Goal: Information Seeking & Learning: Learn about a topic

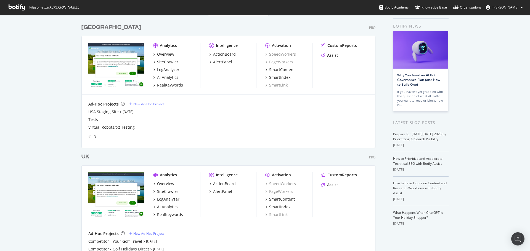
scroll to position [28, 0]
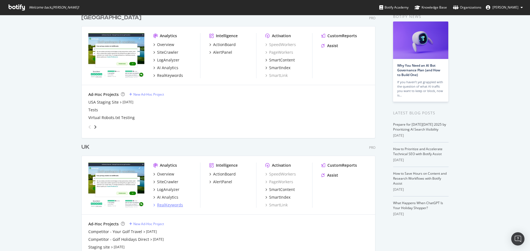
click at [163, 203] on div "RealKeywords" at bounding box center [170, 206] width 26 height 6
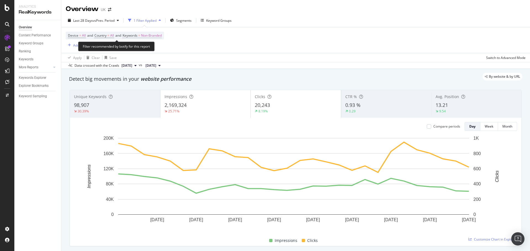
click at [154, 33] on span "Non-Branded" at bounding box center [151, 36] width 21 height 8
click at [151, 45] on div "Non-Branded" at bounding box center [146, 48] width 30 height 8
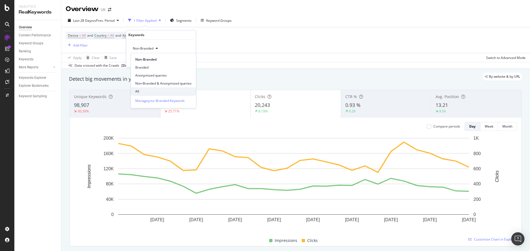
click at [145, 90] on span "All" at bounding box center [163, 91] width 56 height 5
click at [188, 61] on div "Apply" at bounding box center [187, 60] width 9 height 5
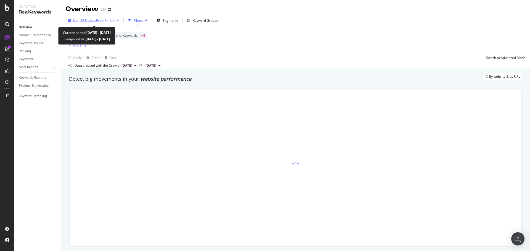
click at [95, 20] on span "vs Prev. Period" at bounding box center [104, 20] width 22 height 5
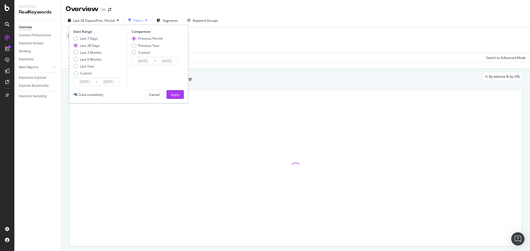
click at [81, 80] on input "[DATE]" at bounding box center [85, 82] width 22 height 8
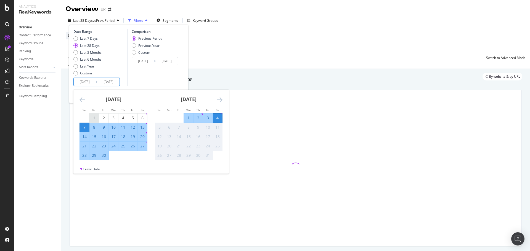
click at [98, 117] on div "1" at bounding box center [93, 118] width 9 height 6
type input "[DATE]"
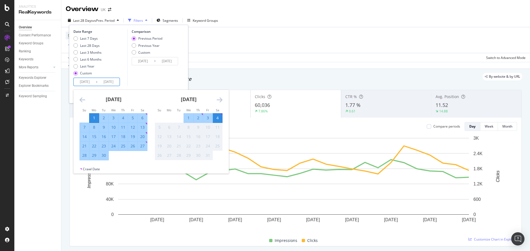
click at [106, 158] on div "30" at bounding box center [103, 156] width 9 height 6
type input "[DATE]"
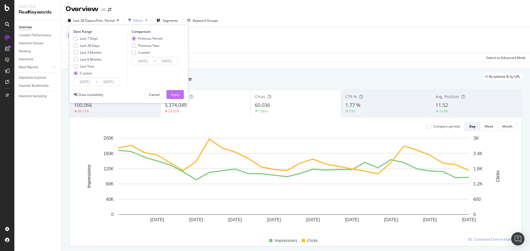
click at [179, 92] on div "Apply" at bounding box center [175, 94] width 9 height 5
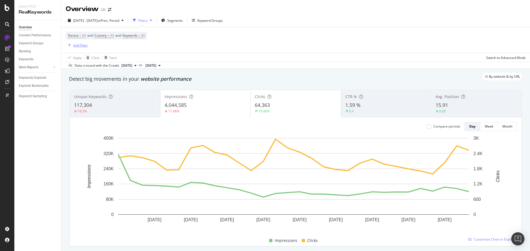
click at [80, 45] on div "Add Filter" at bounding box center [80, 45] width 15 height 5
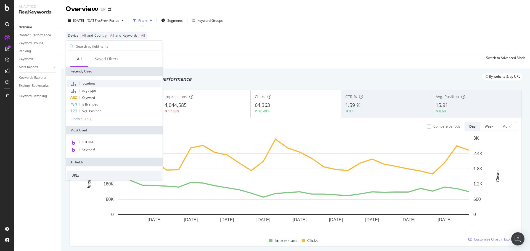
click at [95, 86] on span "locations" at bounding box center [89, 83] width 14 height 5
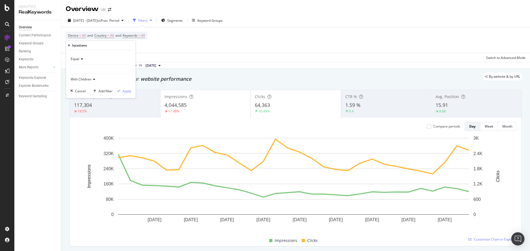
click at [82, 67] on div at bounding box center [101, 69] width 60 height 9
click at [115, 86] on span "Select" at bounding box center [112, 85] width 10 height 5
click at [124, 92] on div "Apply" at bounding box center [127, 91] width 9 height 5
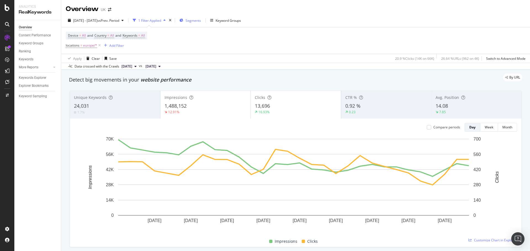
click at [201, 20] on span "Segments" at bounding box center [192, 20] width 15 height 5
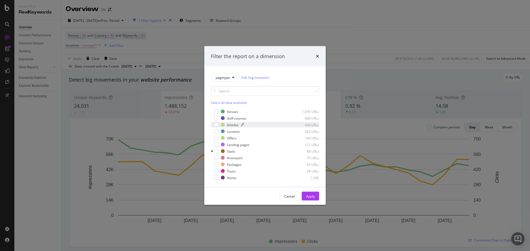
click at [236, 126] on div "Articles" at bounding box center [233, 125] width 12 height 5
click at [306, 193] on div "Apply" at bounding box center [310, 196] width 9 height 8
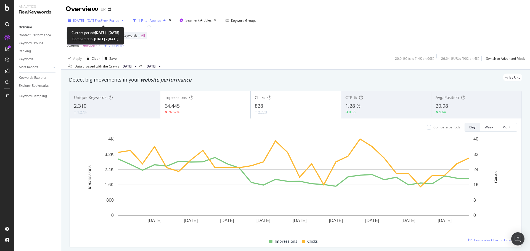
click at [114, 21] on span "vs Prev. Period" at bounding box center [108, 20] width 22 height 5
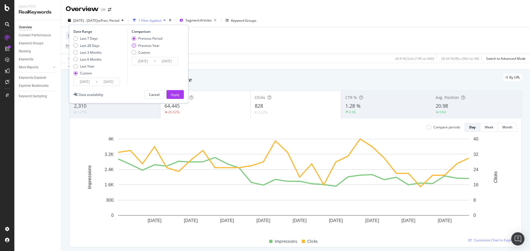
click at [145, 46] on div "Previous Year" at bounding box center [148, 45] width 21 height 5
type input "[DATE]"
click at [143, 63] on input "[DATE]" at bounding box center [143, 61] width 22 height 8
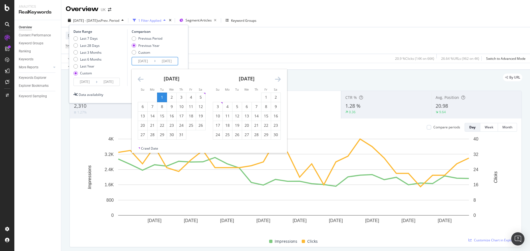
click at [140, 80] on icon "Move backward to switch to the previous month." at bounding box center [141, 79] width 6 height 7
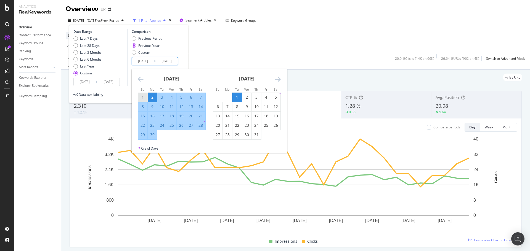
click at [142, 94] on div "1" at bounding box center [142, 97] width 9 height 9
type input "[DATE]"
click at [153, 135] on div "30" at bounding box center [152, 135] width 9 height 6
type input "[DATE]"
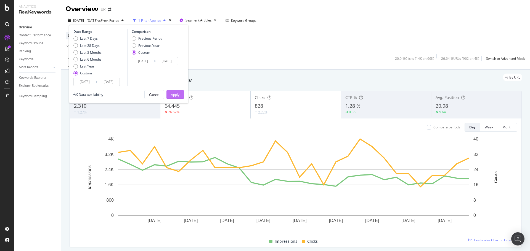
click at [175, 98] on div "Apply" at bounding box center [175, 95] width 9 height 8
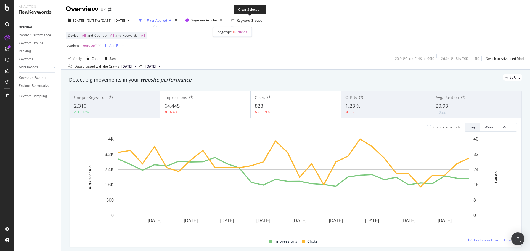
drag, startPoint x: 250, startPoint y: 20, endPoint x: 155, endPoint y: 88, distance: 117.4
click at [224, 19] on icon "button" at bounding box center [220, 21] width 7 height 8
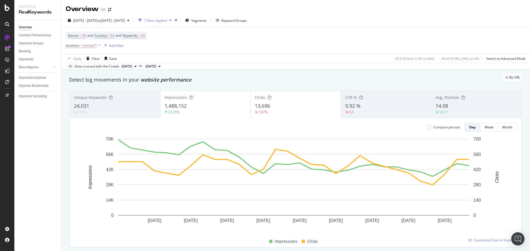
click at [219, 26] on div "[DATE] - [DATE] vs [DATE] - [DATE] 1 Filter Applied Segments Keyword Groups" at bounding box center [295, 21] width 469 height 11
click at [207, 21] on span "Segments" at bounding box center [198, 20] width 15 height 5
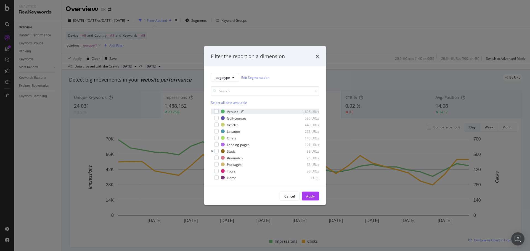
click at [230, 112] on div "Venues" at bounding box center [232, 111] width 11 height 5
click at [229, 121] on div "Golf-courses 686 URLs" at bounding box center [265, 119] width 108 height 6
click at [229, 132] on div "Location" at bounding box center [233, 131] width 13 height 5
click at [230, 138] on div "Offers" at bounding box center [232, 138] width 10 height 5
click at [232, 144] on div "Landing-pages" at bounding box center [238, 144] width 23 height 5
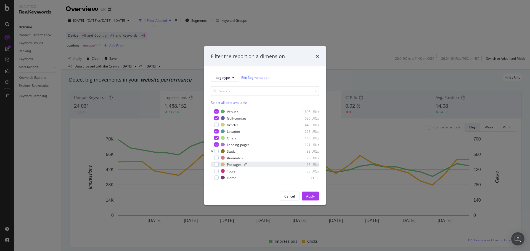
click at [238, 164] on div "Packages" at bounding box center [234, 164] width 15 height 5
click at [233, 172] on div "Tours" at bounding box center [231, 171] width 9 height 5
click at [315, 196] on button "Apply" at bounding box center [310, 196] width 17 height 9
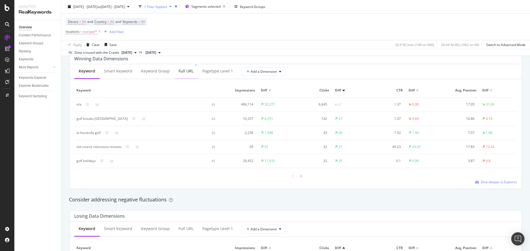
scroll to position [469, 0]
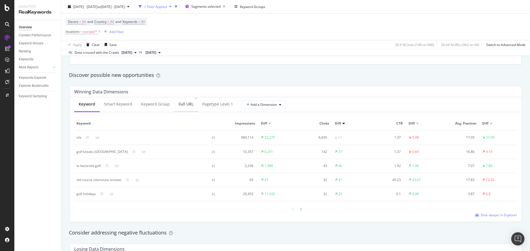
click at [186, 107] on div "Full URL" at bounding box center [186, 105] width 15 height 6
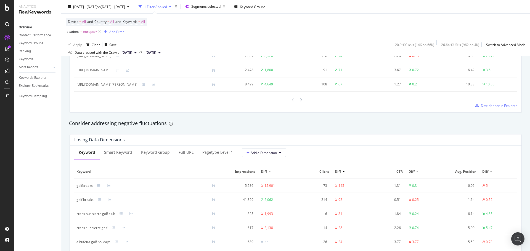
scroll to position [635, 0]
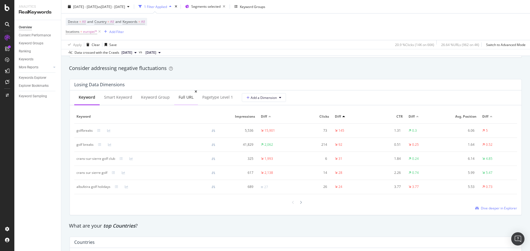
click at [187, 97] on div "Full URL" at bounding box center [186, 98] width 15 height 6
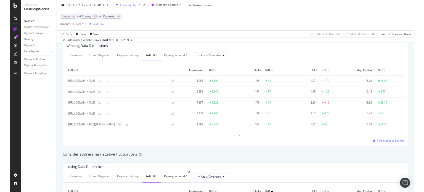
scroll to position [497, 0]
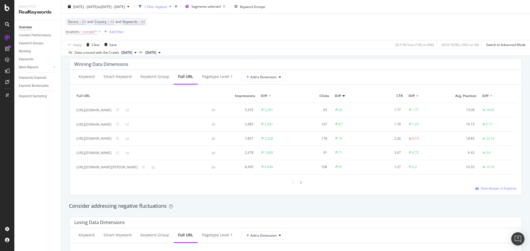
click at [300, 182] on div at bounding box center [300, 182] width 5 height 7
